Goal: Task Accomplishment & Management: Manage account settings

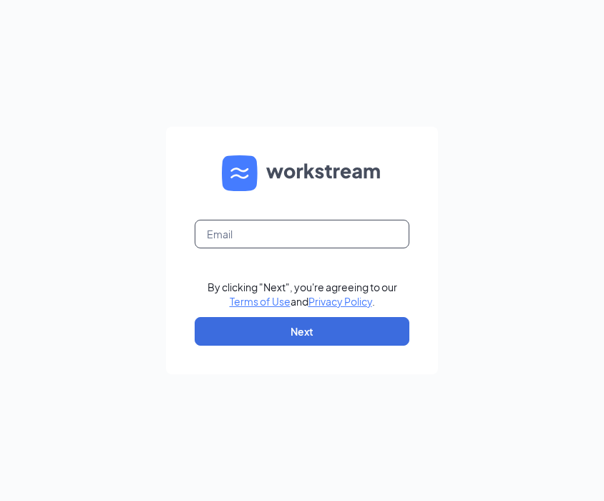
click at [297, 233] on input "text" at bounding box center [302, 234] width 215 height 29
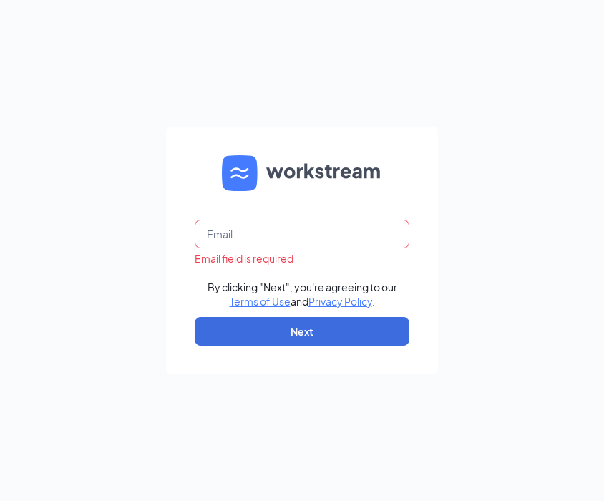
type input "mafdy.s@rahimigrp.com"
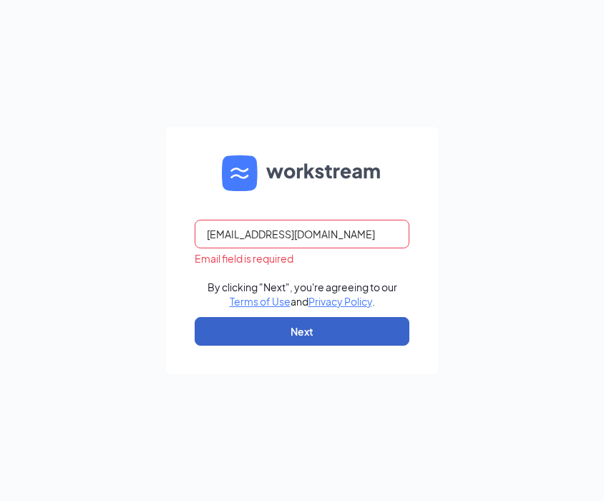
click at [318, 333] on button "Next" at bounding box center [302, 331] width 215 height 29
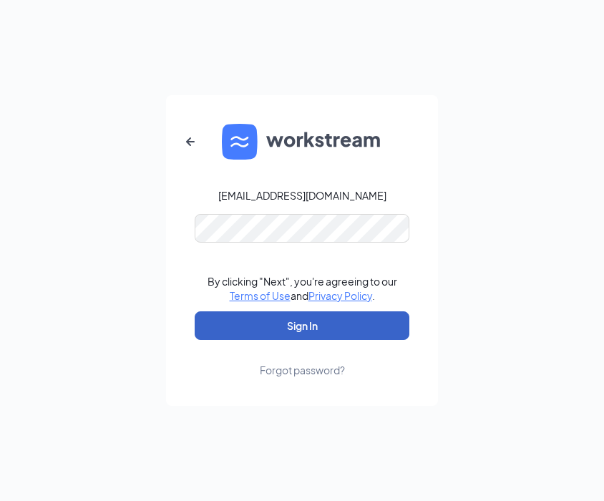
click at [290, 321] on button "Sign In" at bounding box center [302, 326] width 215 height 29
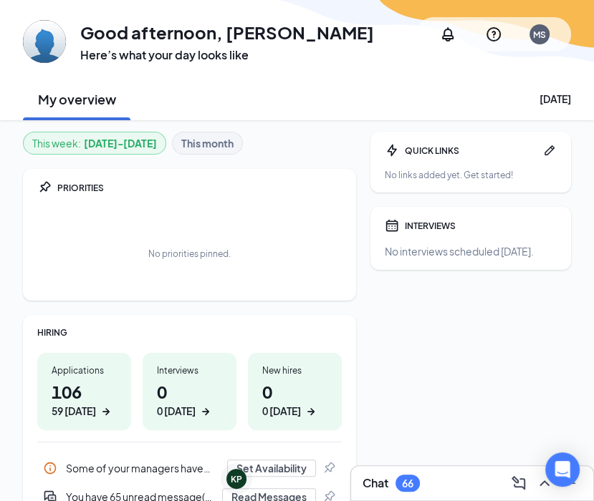
click at [0, 54] on div "GA Good afternoon, [PERSON_NAME] Said Here’s what your day looks like MS My ove…" at bounding box center [297, 60] width 594 height 120
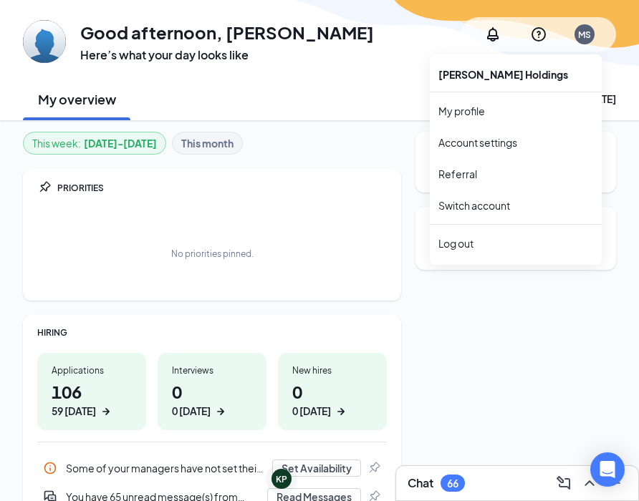
click at [591, 33] on div "MS" at bounding box center [584, 34] width 20 height 20
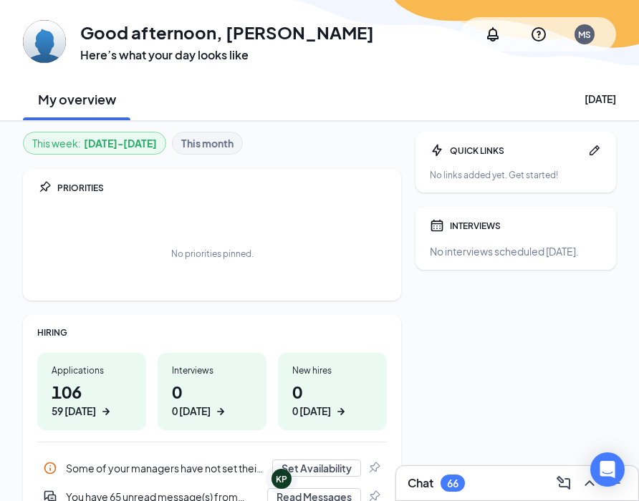
click at [371, 91] on div "My overview [DATE]" at bounding box center [319, 98] width 593 height 43
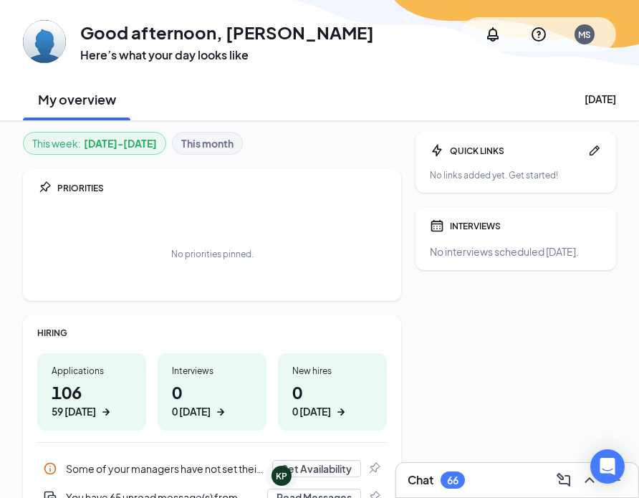
click at [581, 34] on div "MS" at bounding box center [584, 35] width 13 height 12
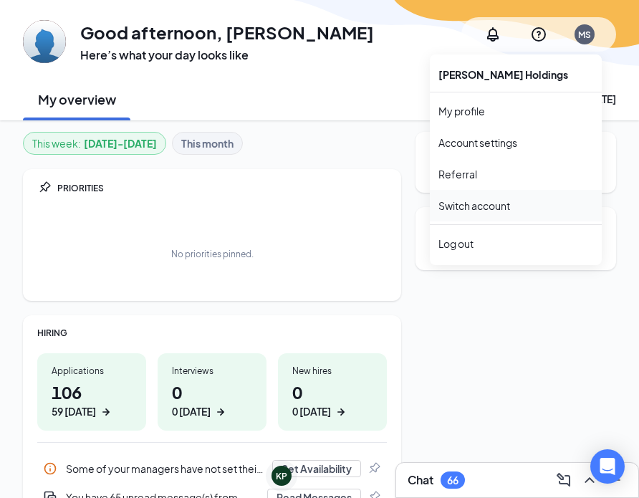
click at [473, 206] on link "Switch account" at bounding box center [474, 205] width 72 height 13
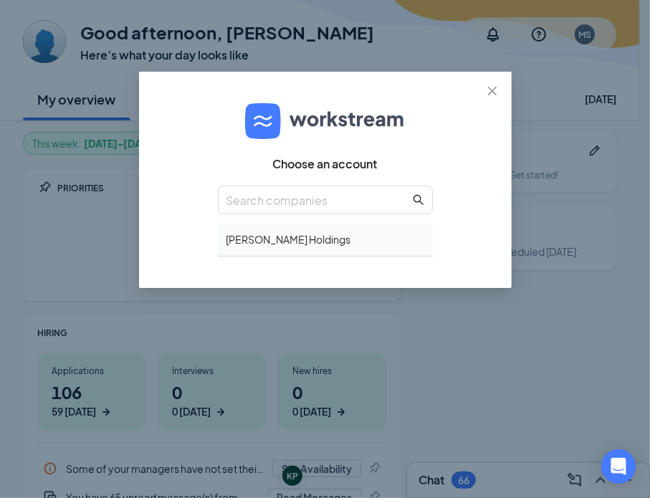
click at [296, 244] on div "[PERSON_NAME] Holdings" at bounding box center [325, 240] width 215 height 34
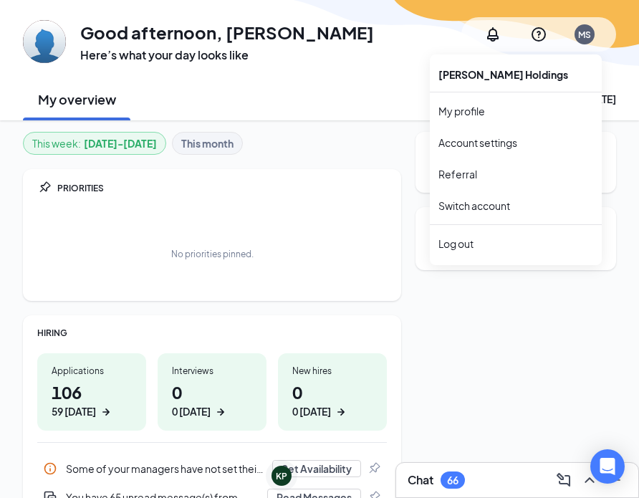
click at [587, 36] on div "MS" at bounding box center [584, 35] width 13 height 12
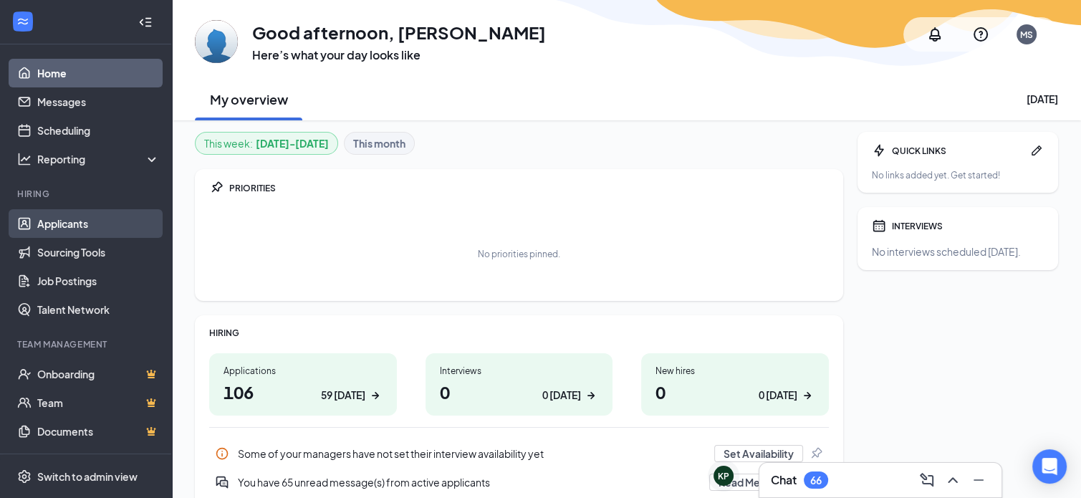
click at [97, 226] on link "Applicants" at bounding box center [98, 223] width 122 height 29
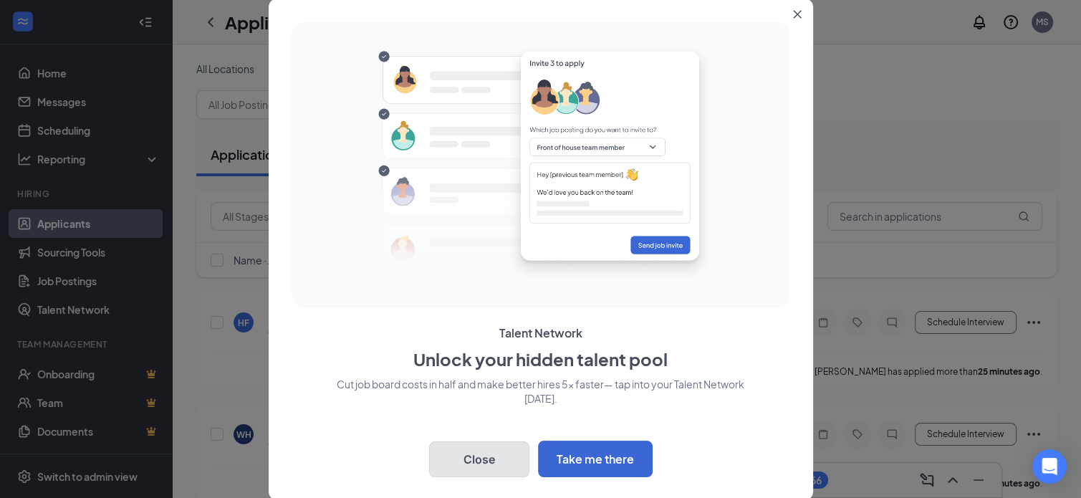
click at [470, 460] on button "Close" at bounding box center [479, 459] width 100 height 36
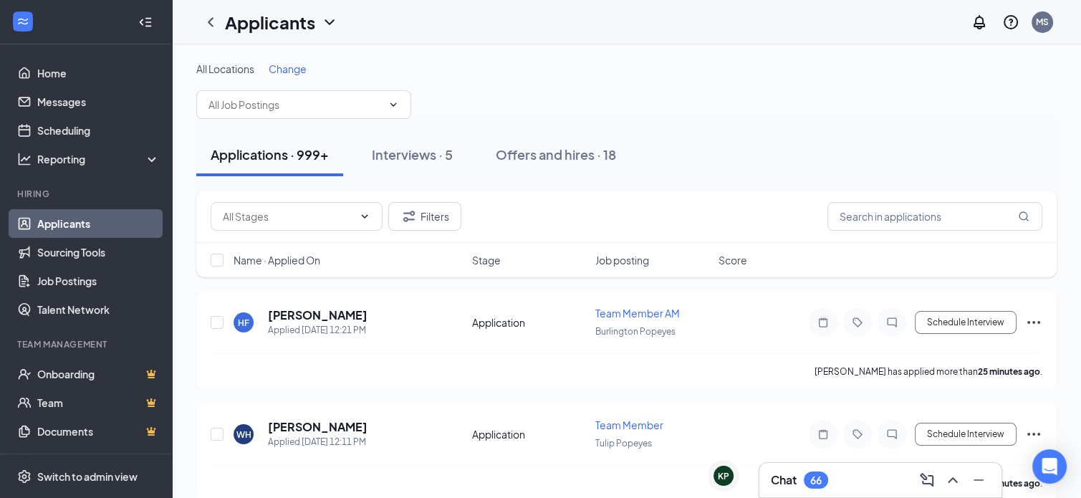
click at [295, 66] on span "Change" at bounding box center [288, 68] width 38 height 13
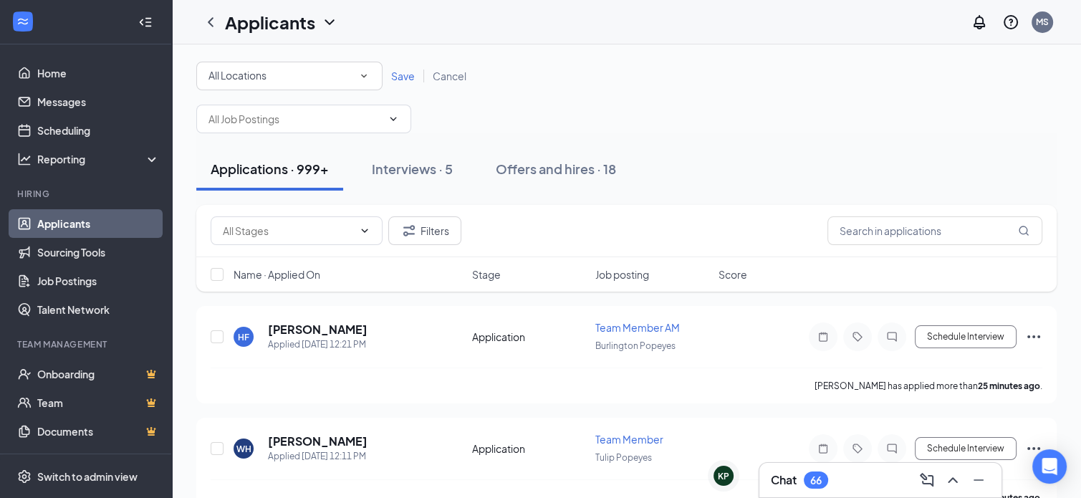
drag, startPoint x: 295, startPoint y: 66, endPoint x: 266, endPoint y: 71, distance: 29.1
click at [266, 71] on span "All Locations" at bounding box center [237, 75] width 58 height 13
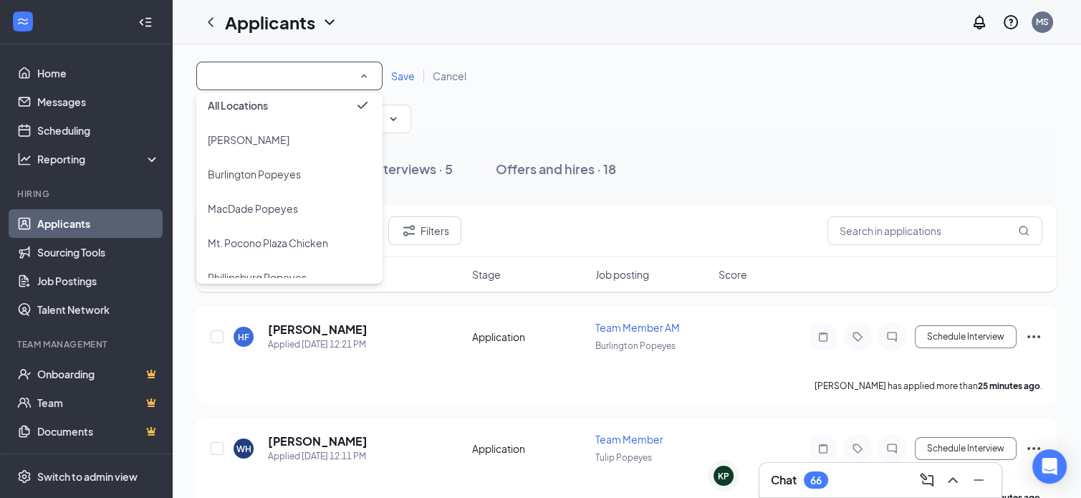
scroll to position [10, 0]
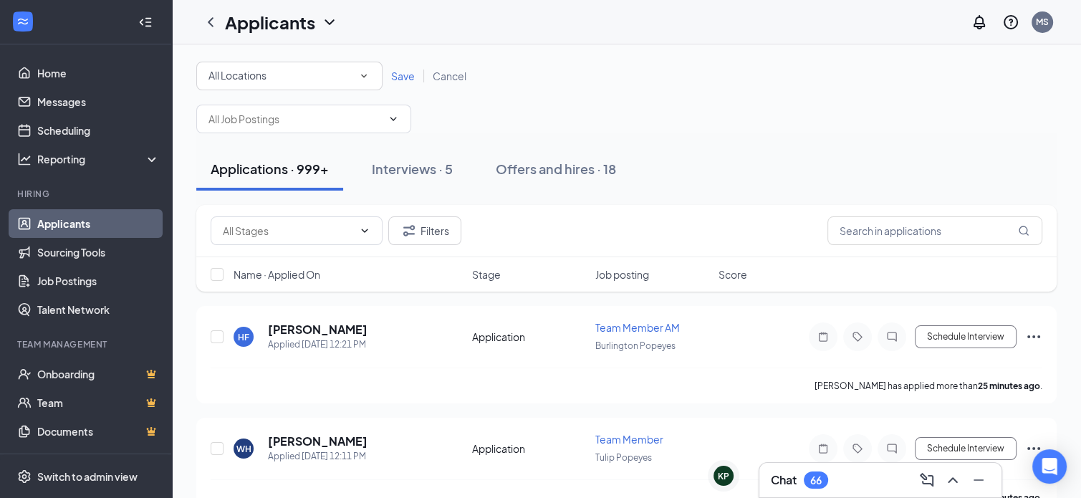
click at [649, 120] on div "All Locations All Locations Save Cancel" at bounding box center [626, 98] width 860 height 72
click at [456, 84] on div "All Locations All Locations Save Cancel" at bounding box center [626, 76] width 860 height 29
click at [457, 76] on span "Cancel" at bounding box center [450, 75] width 34 height 13
